Goal: Information Seeking & Learning: Learn about a topic

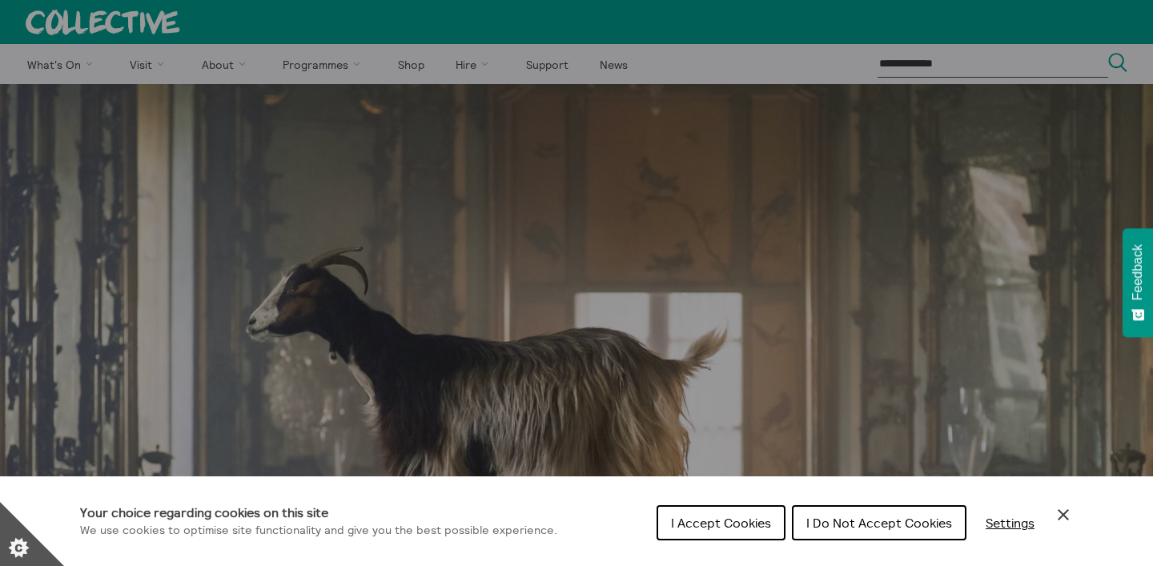
click at [1063, 508] on icon "Close Cookie Control" at bounding box center [1062, 514] width 19 height 19
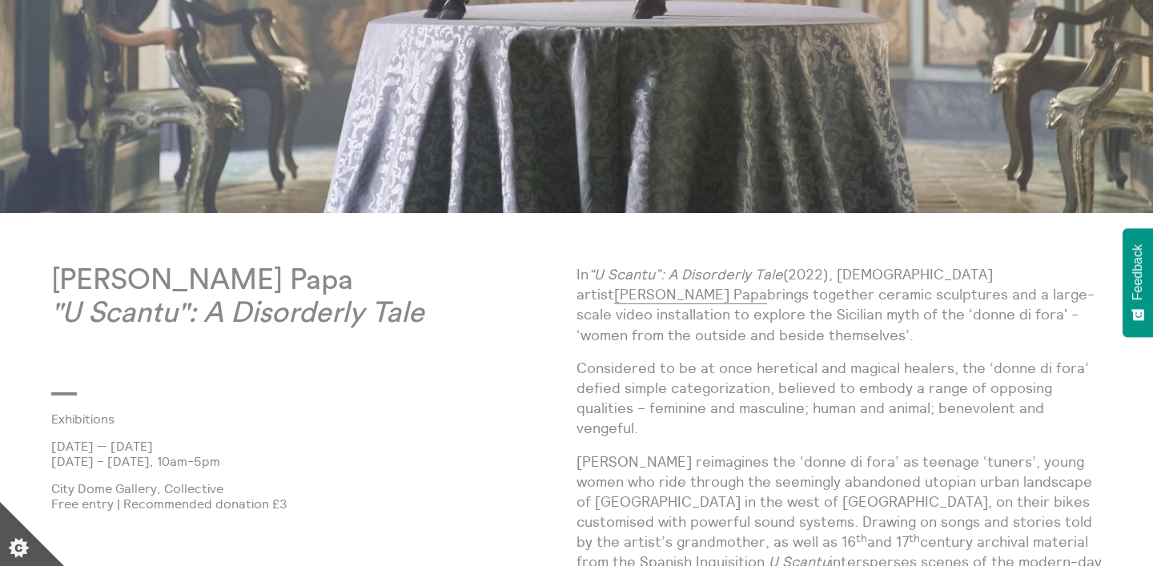
scroll to position [771, 0]
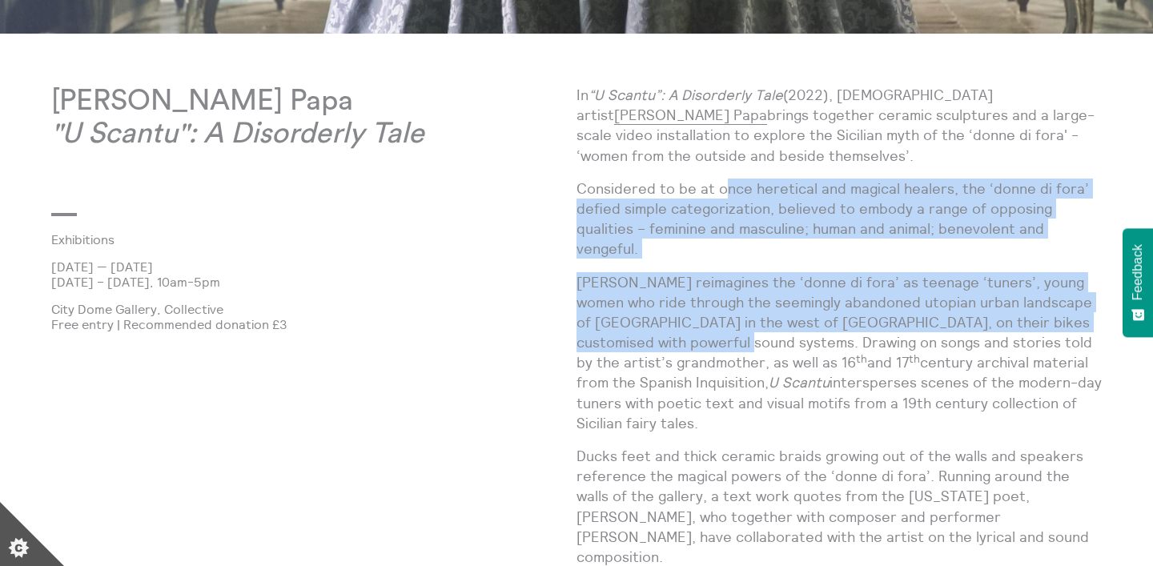
drag, startPoint x: 724, startPoint y: 196, endPoint x: 737, endPoint y: 334, distance: 138.3
click at [737, 334] on p "[PERSON_NAME] reimagines the ‘donne di fora’ as teenage ‘tuners’, young women w…" at bounding box center [838, 353] width 525 height 162
